Goal: Task Accomplishment & Management: Use online tool/utility

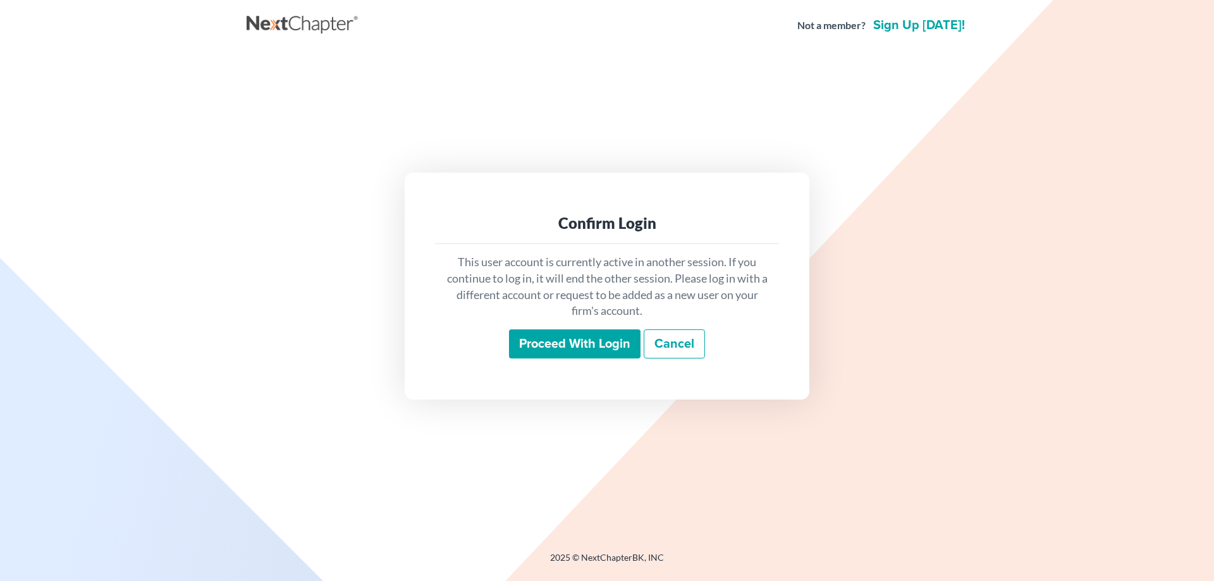
click at [548, 345] on input "Proceed with login" at bounding box center [575, 344] width 132 height 29
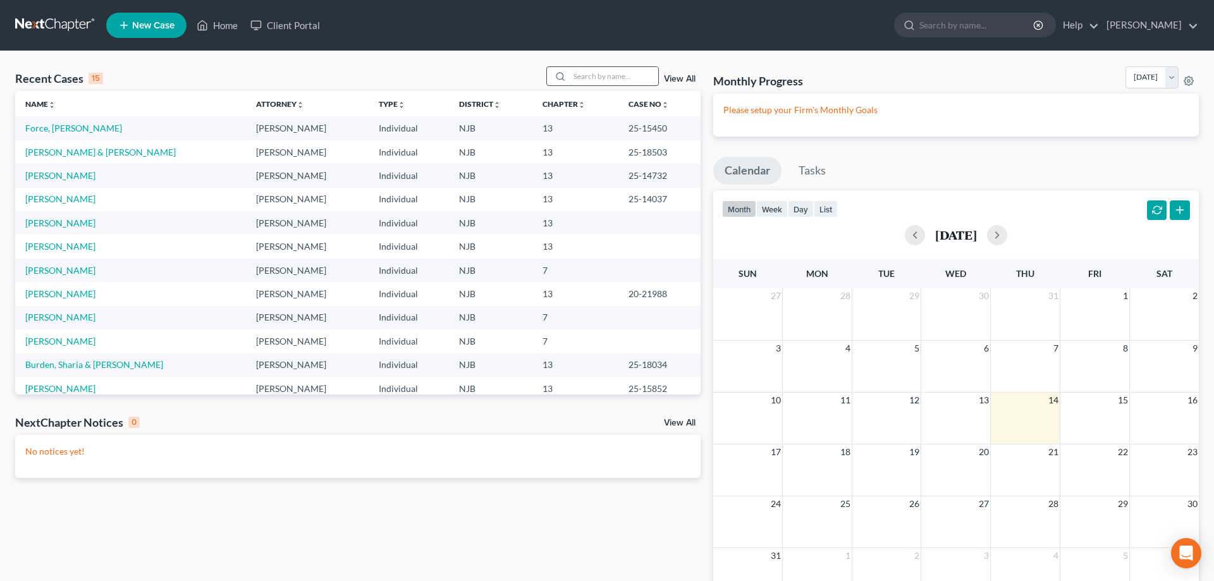
click at [603, 75] on input "search" at bounding box center [614, 76] width 89 height 18
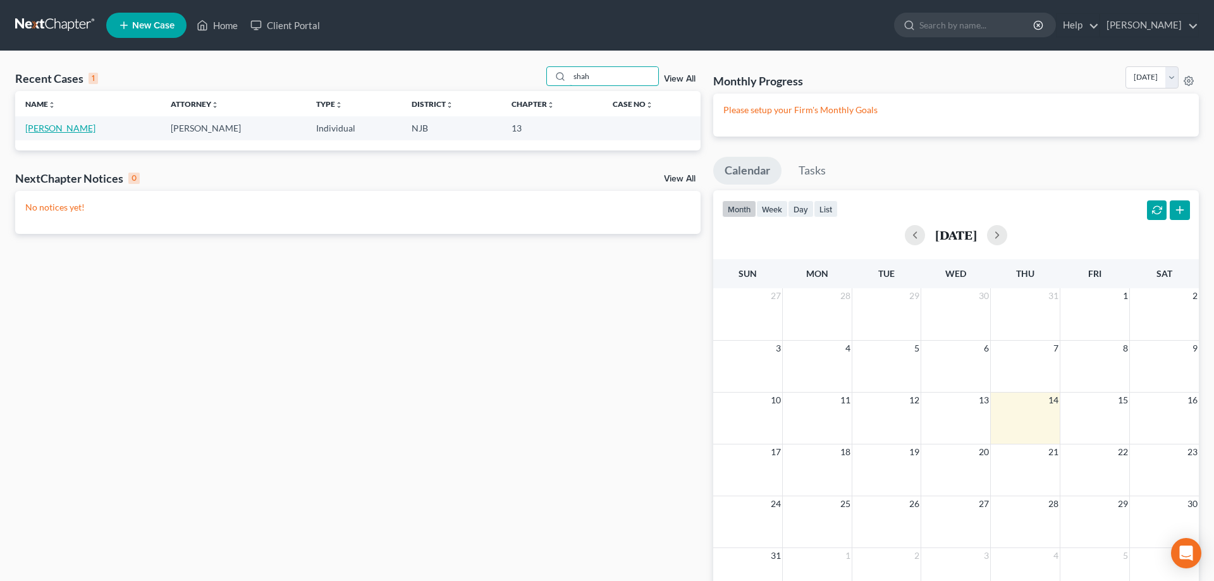
type input "shah"
click at [78, 126] on link "[PERSON_NAME]" at bounding box center [60, 128] width 70 height 11
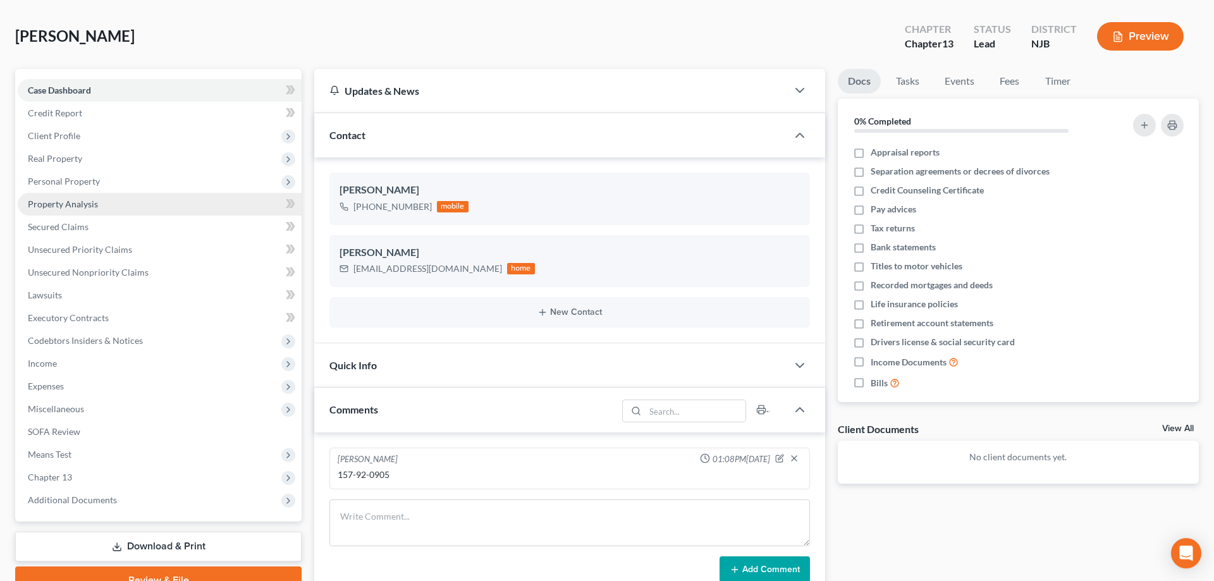
scroll to position [129, 0]
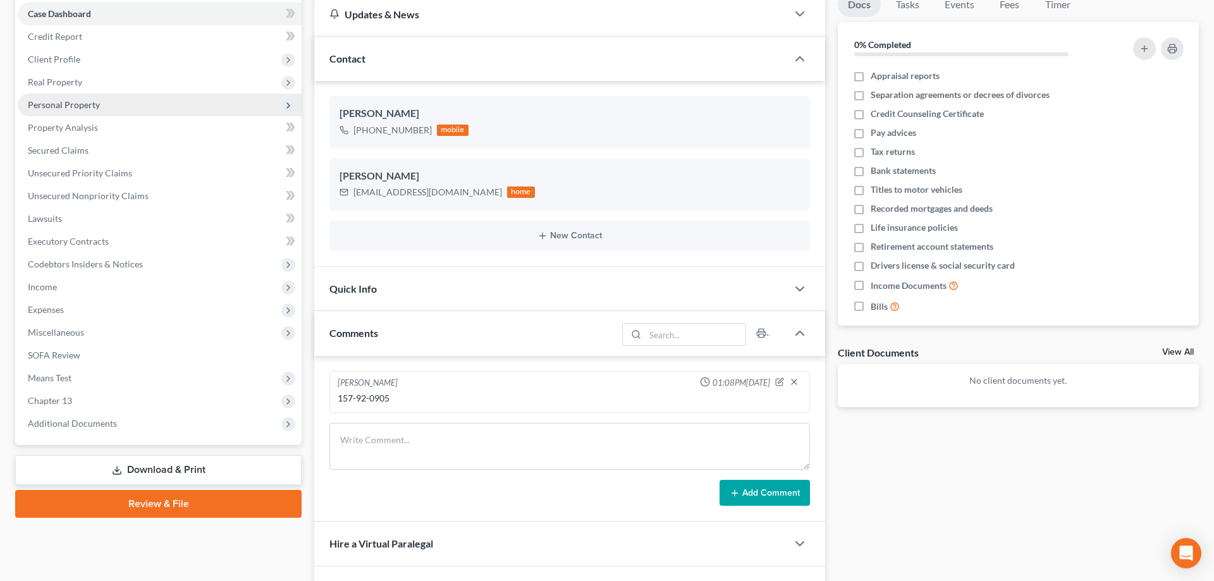
click at [75, 101] on span "Personal Property" at bounding box center [64, 104] width 72 height 11
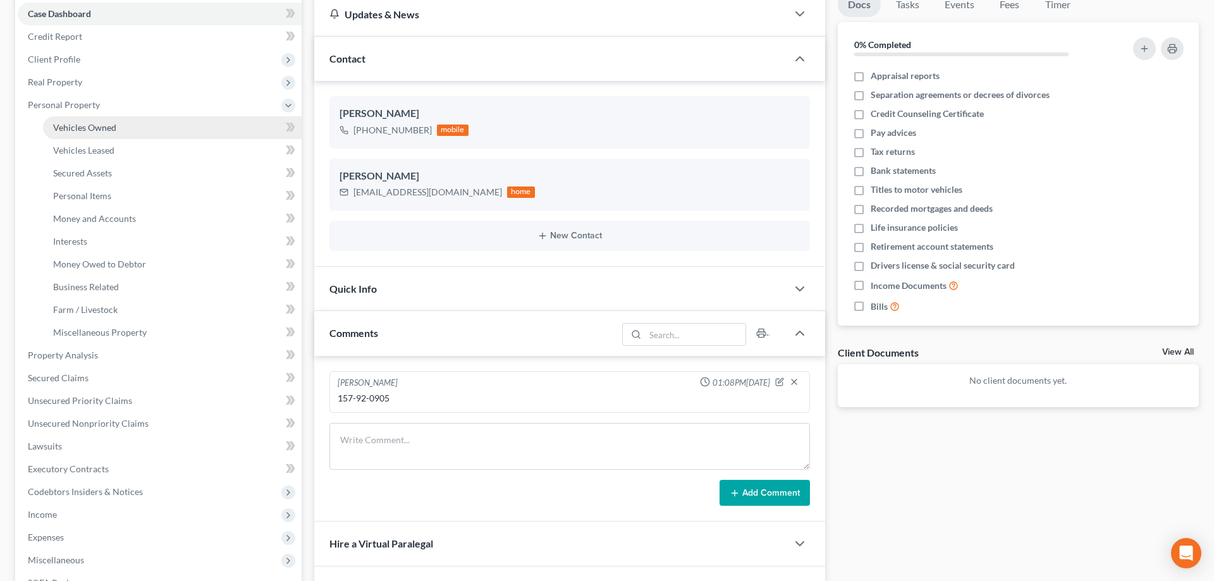
click at [97, 128] on span "Vehicles Owned" at bounding box center [84, 127] width 63 height 11
